Goal: Information Seeking & Learning: Find specific fact

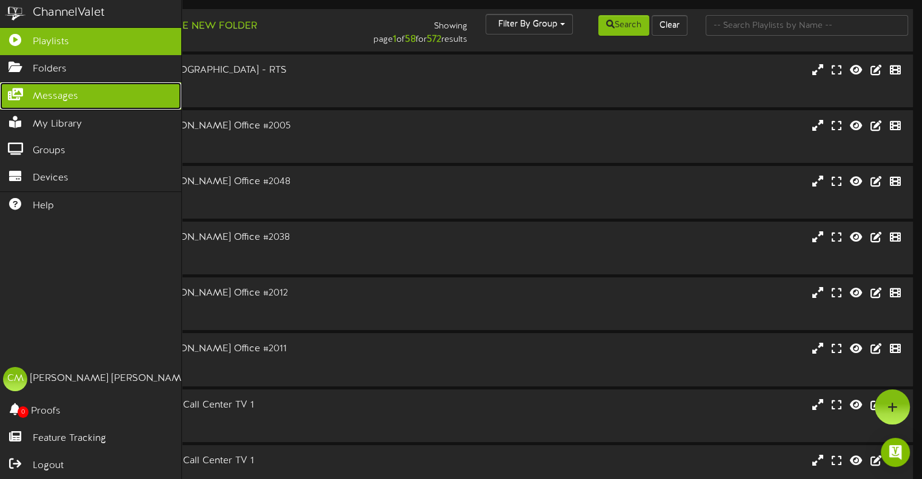
click at [40, 96] on span "Messages" at bounding box center [55, 97] width 45 height 14
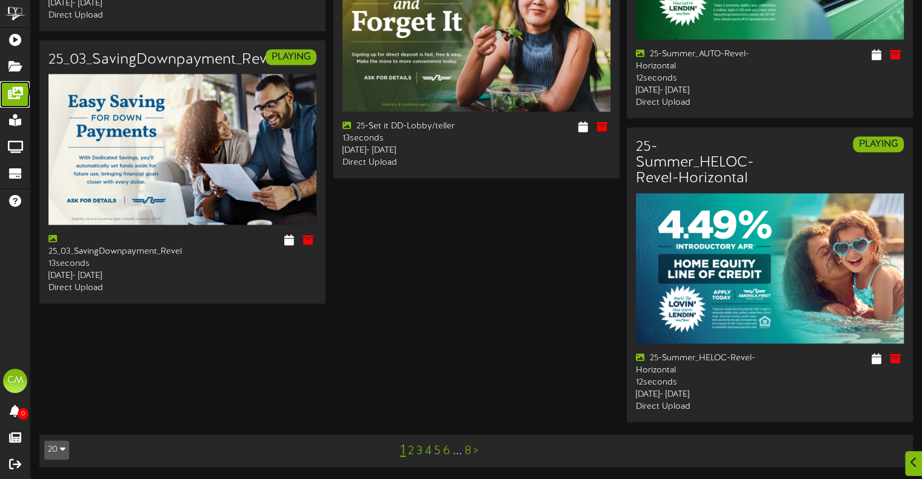
scroll to position [1791, 0]
click at [408, 454] on link "2" at bounding box center [411, 451] width 6 height 13
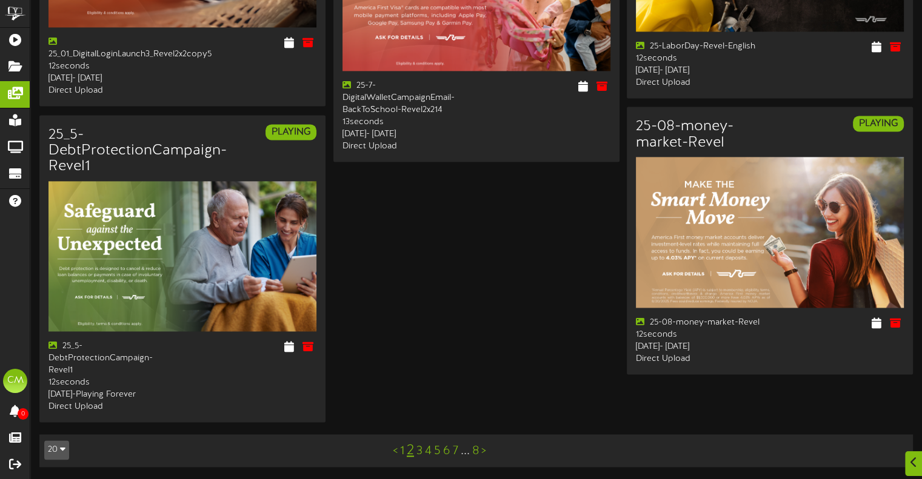
scroll to position [1759, 0]
click at [419, 453] on link "3" at bounding box center [419, 451] width 6 height 13
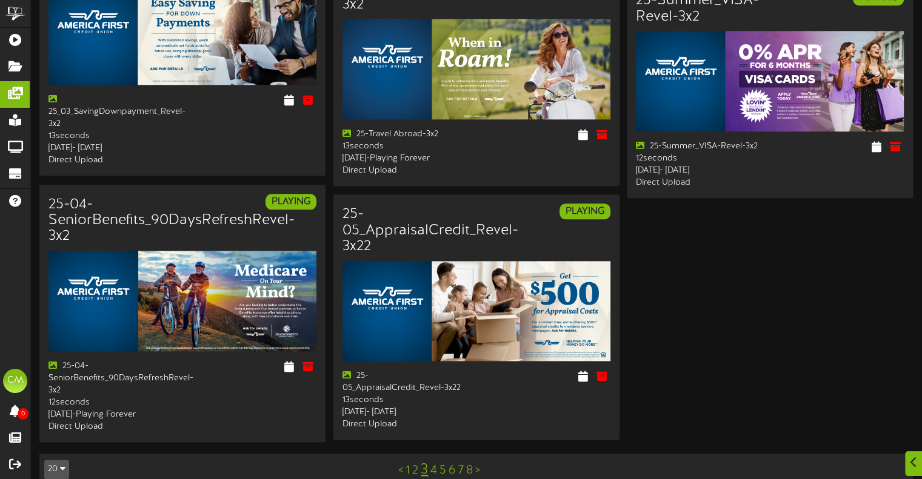
scroll to position [1443, 0]
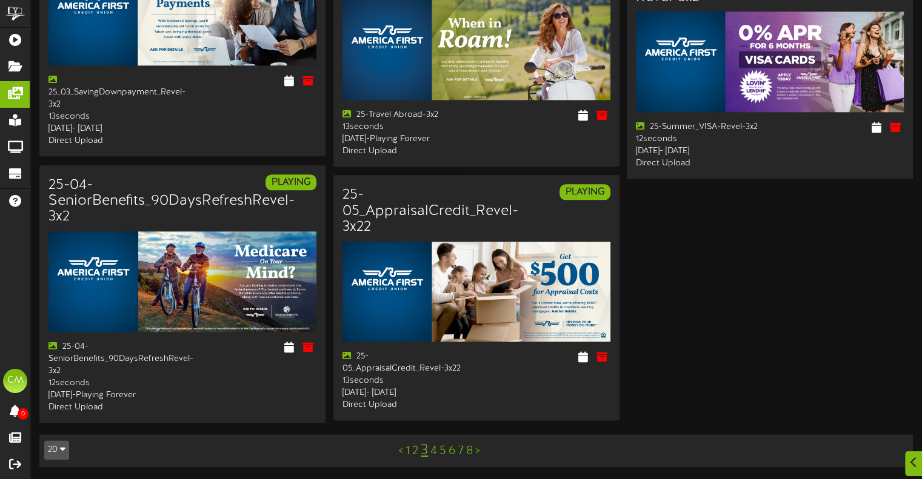
click at [434, 455] on link "4" at bounding box center [433, 451] width 7 height 13
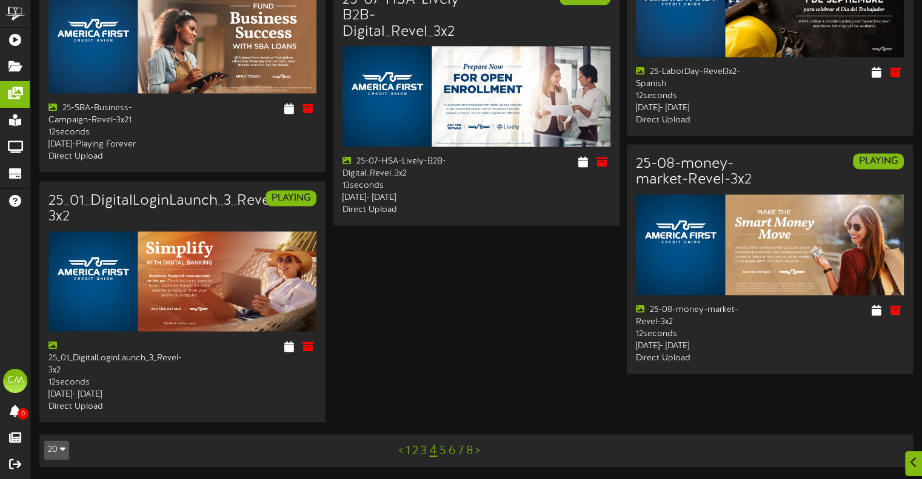
scroll to position [1721, 0]
click at [442, 449] on link "5" at bounding box center [442, 451] width 7 height 13
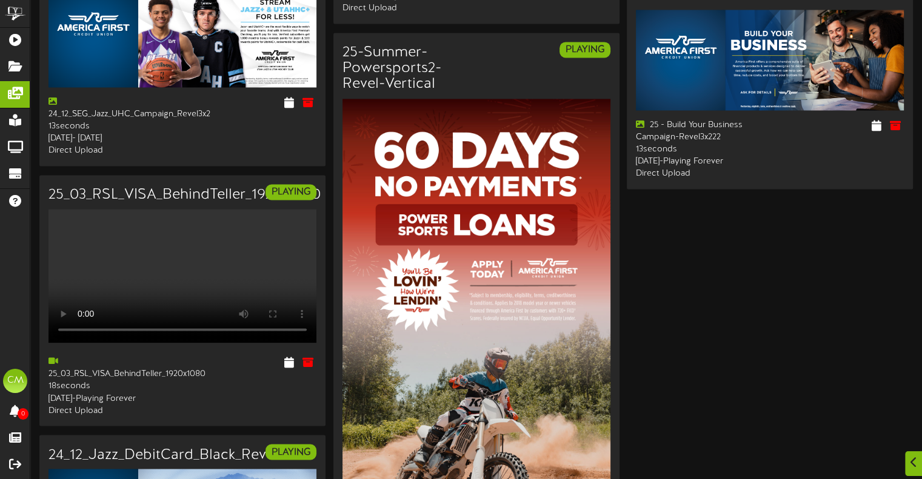
scroll to position [2196, 0]
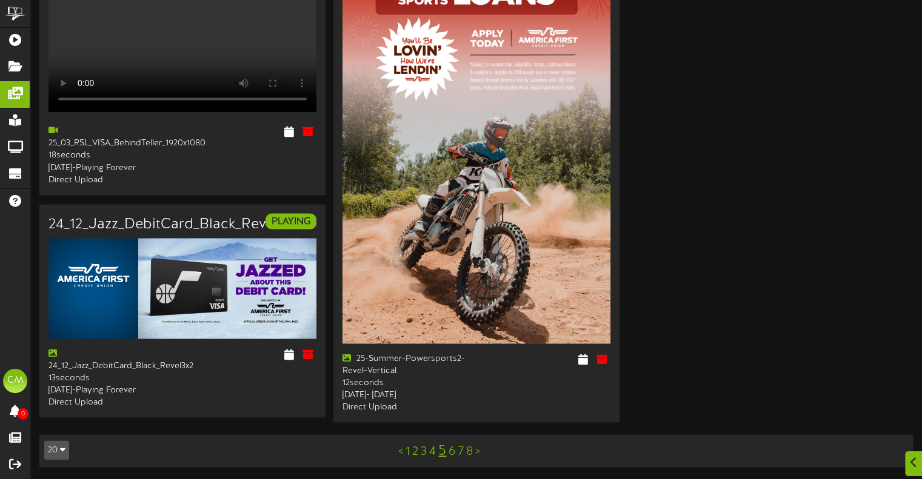
click at [450, 450] on link "6" at bounding box center [451, 451] width 7 height 13
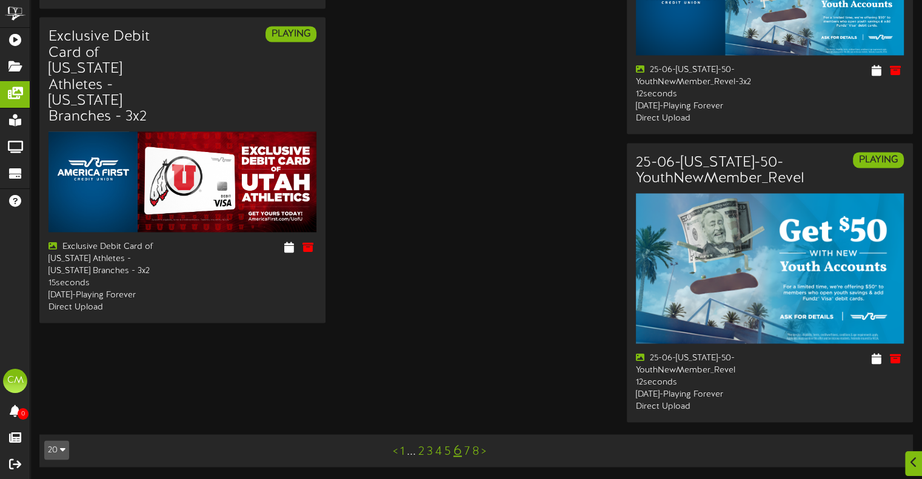
scroll to position [1930, 0]
click at [464, 455] on link "7" at bounding box center [466, 451] width 5 height 13
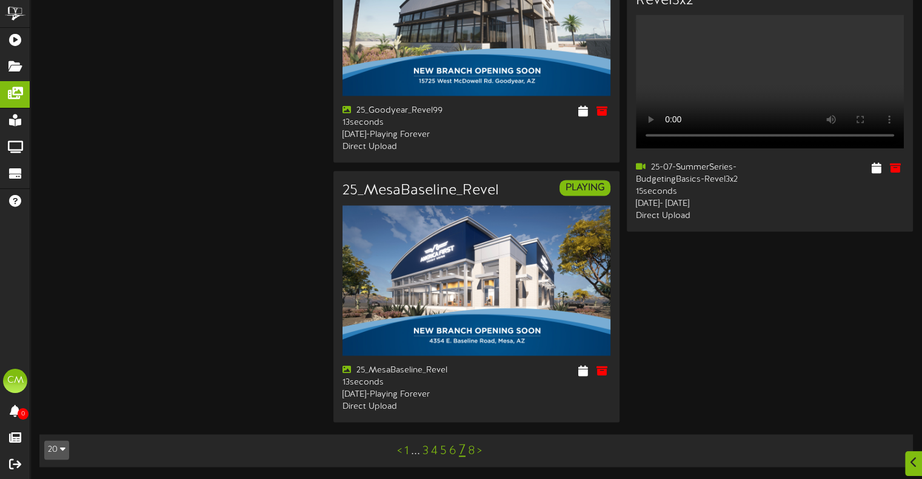
scroll to position [2470, 0]
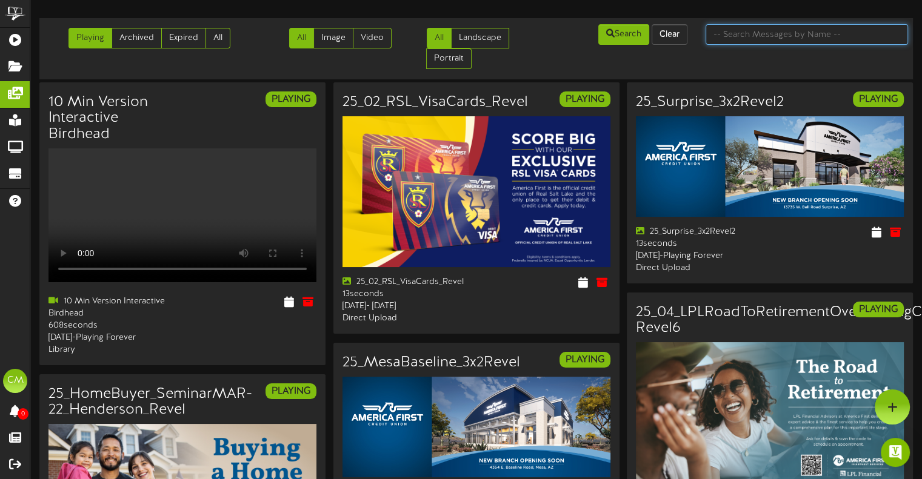
click at [790, 36] on input "text" at bounding box center [806, 34] width 202 height 21
type input "certificate"
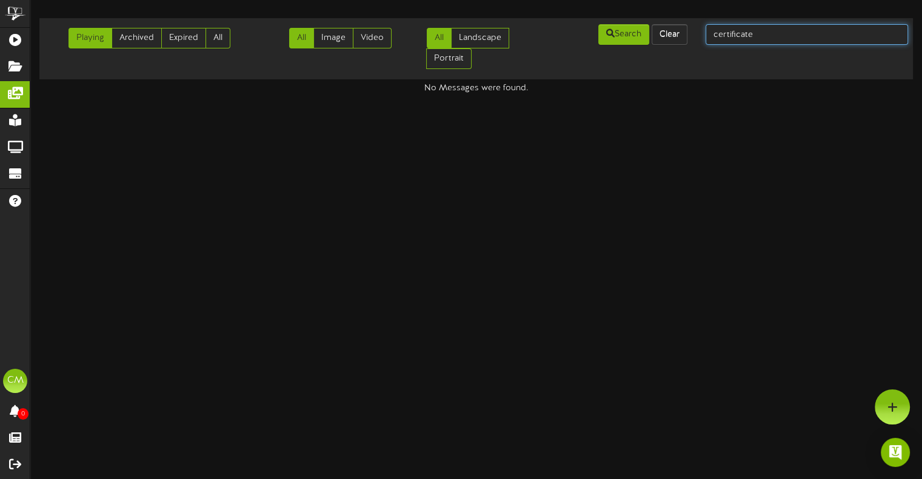
click at [790, 36] on input "certificate" at bounding box center [806, 34] width 202 height 21
type input "certificates"
click at [217, 38] on link "All" at bounding box center [217, 38] width 25 height 21
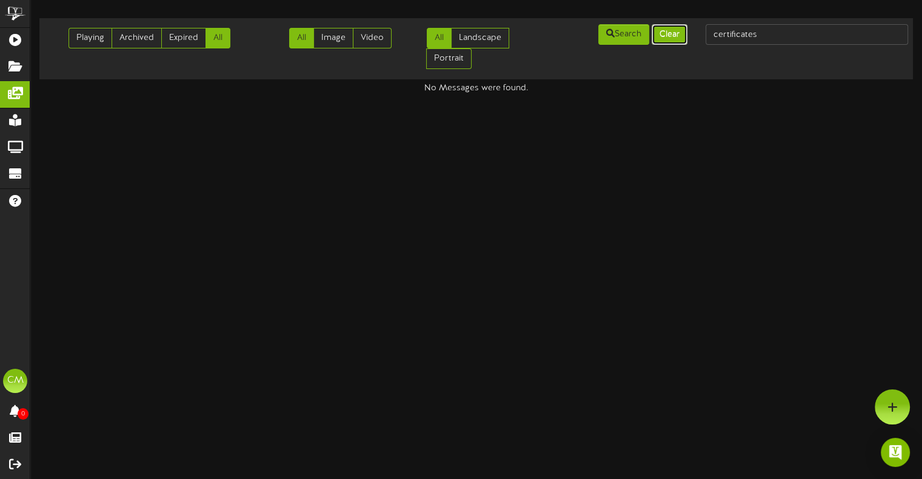
click at [653, 40] on button "Clear" at bounding box center [669, 34] width 36 height 21
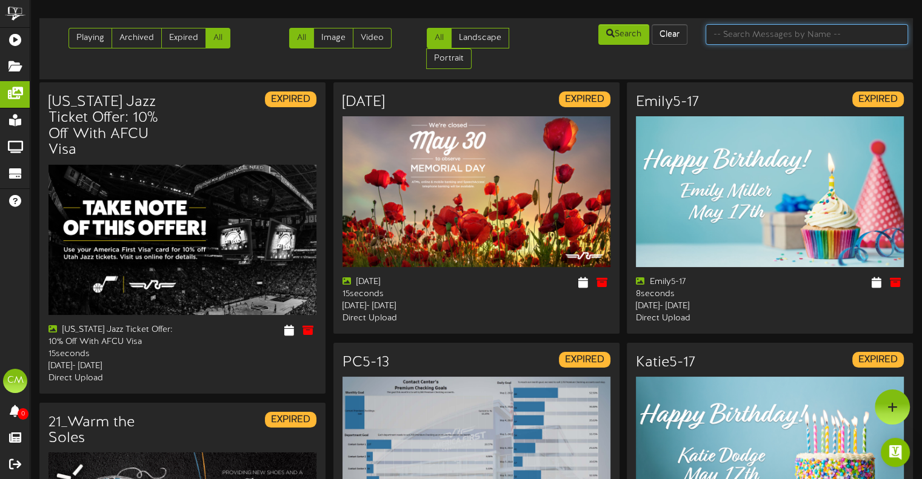
click at [772, 33] on input "text" at bounding box center [806, 34] width 202 height 21
type input "certificate"
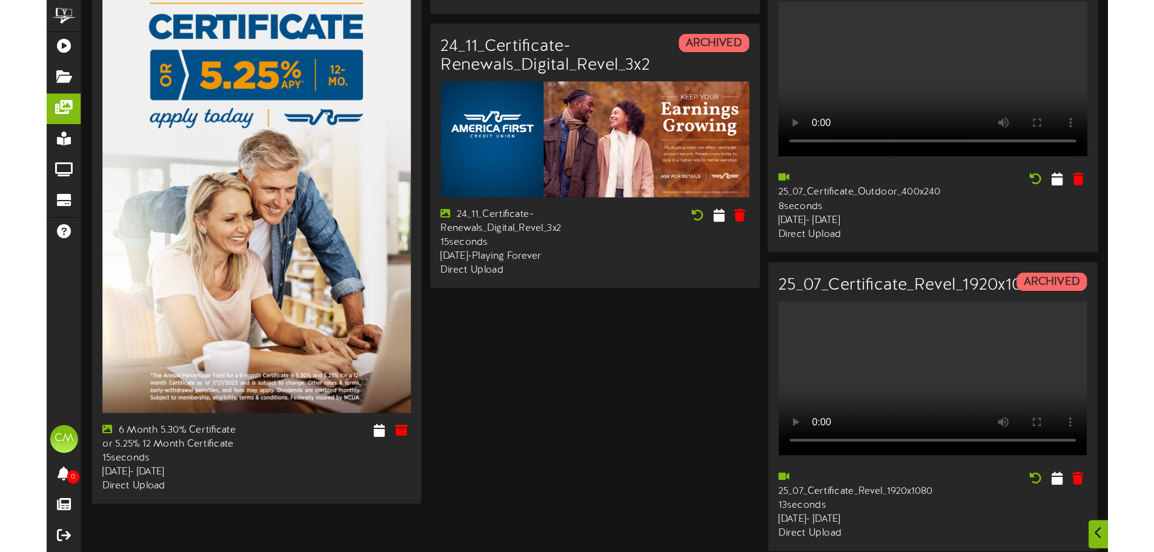
scroll to position [897, 0]
